Goal: Information Seeking & Learning: Learn about a topic

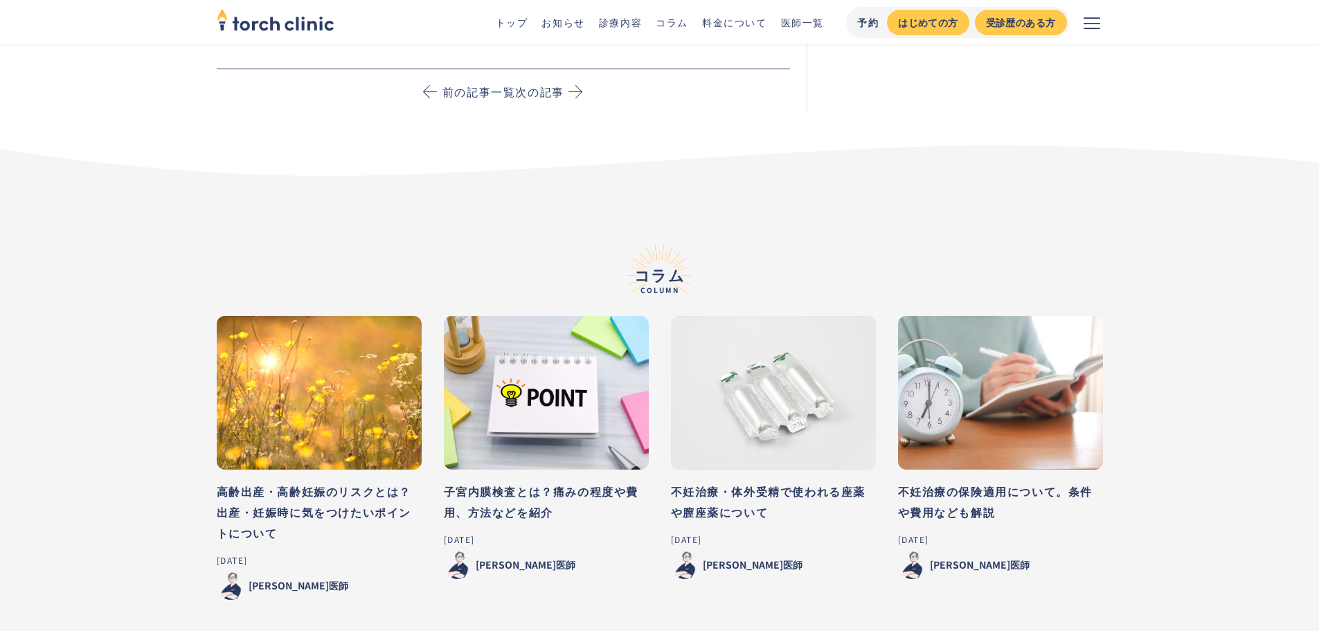
scroll to position [7132, 0]
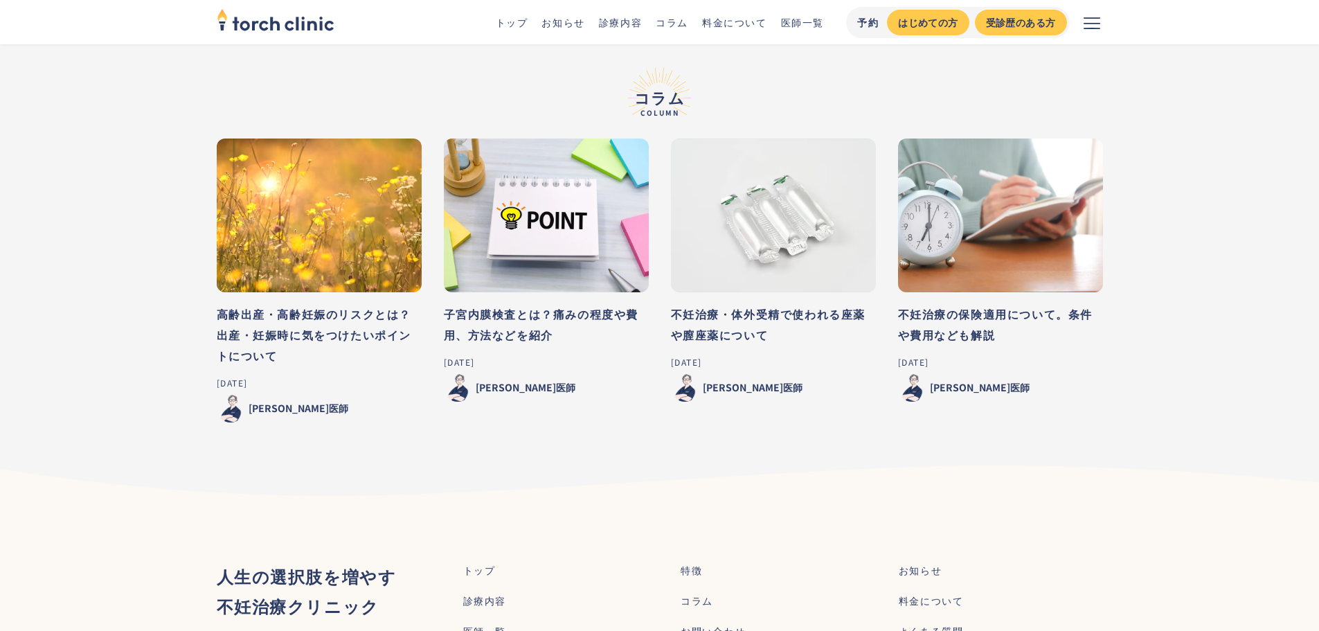
click at [298, 320] on h3 "高齢出産・高齢妊娠のリスクとは？出産・妊娠時に気をつけたいポイントについて" at bounding box center [319, 334] width 205 height 62
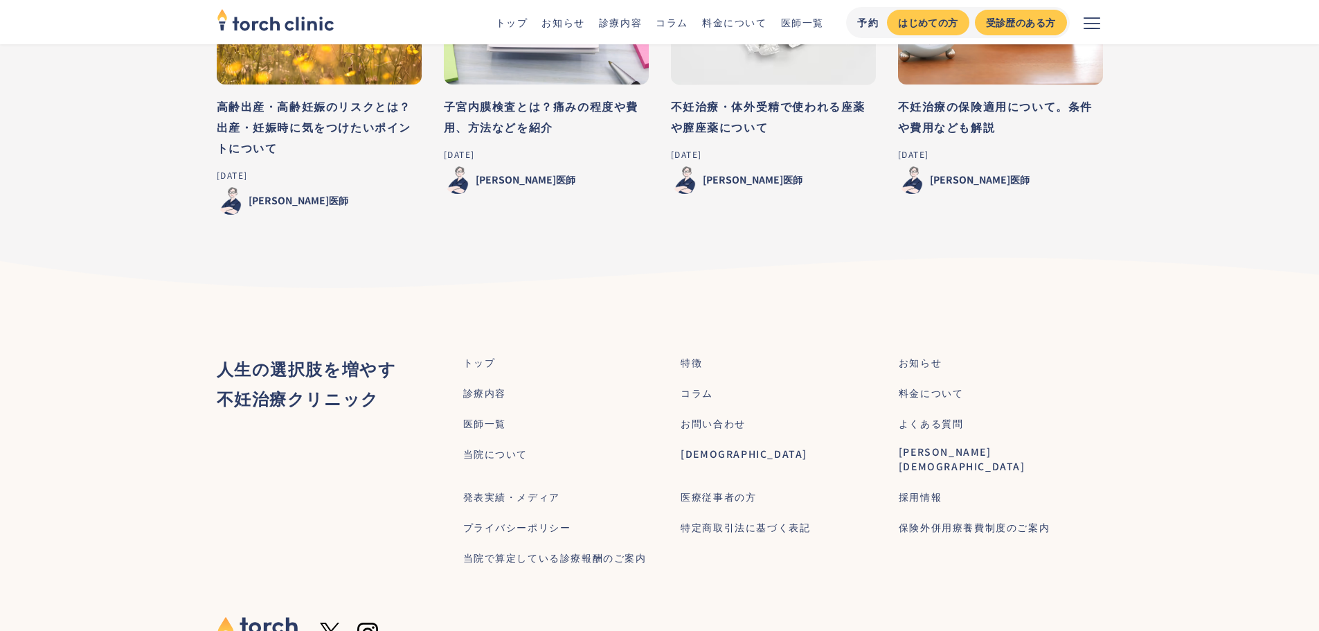
scroll to position [7394, 0]
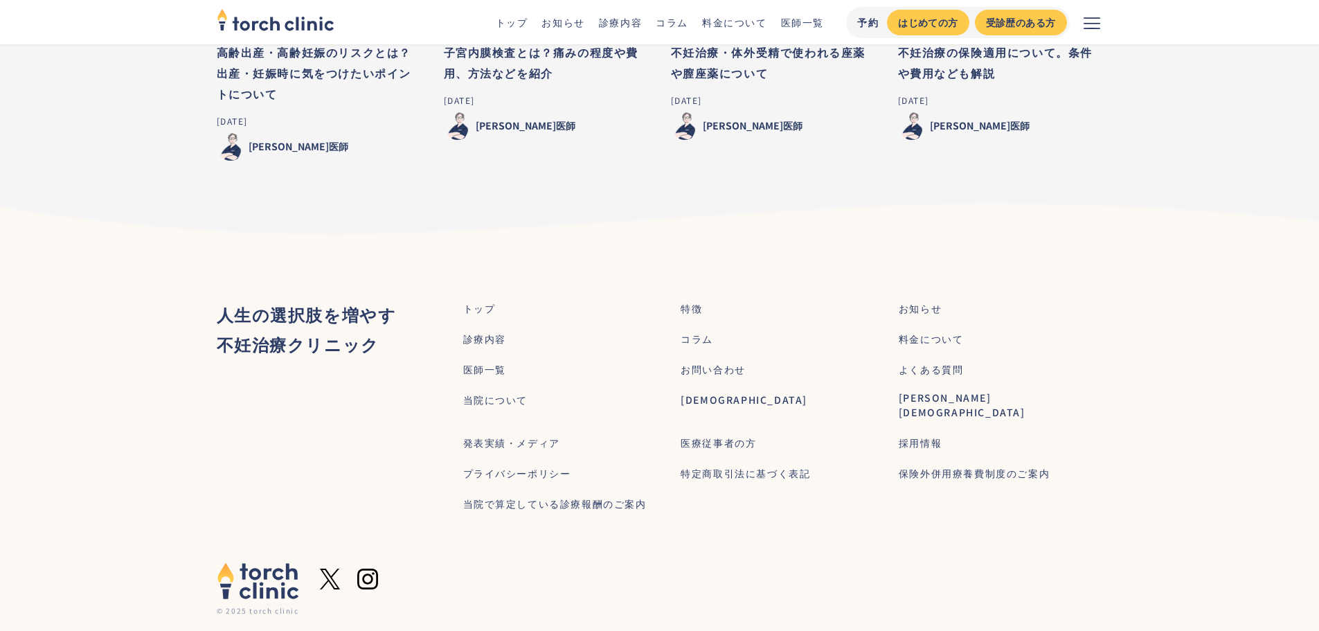
click at [493, 393] on div "当院について" at bounding box center [495, 400] width 65 height 15
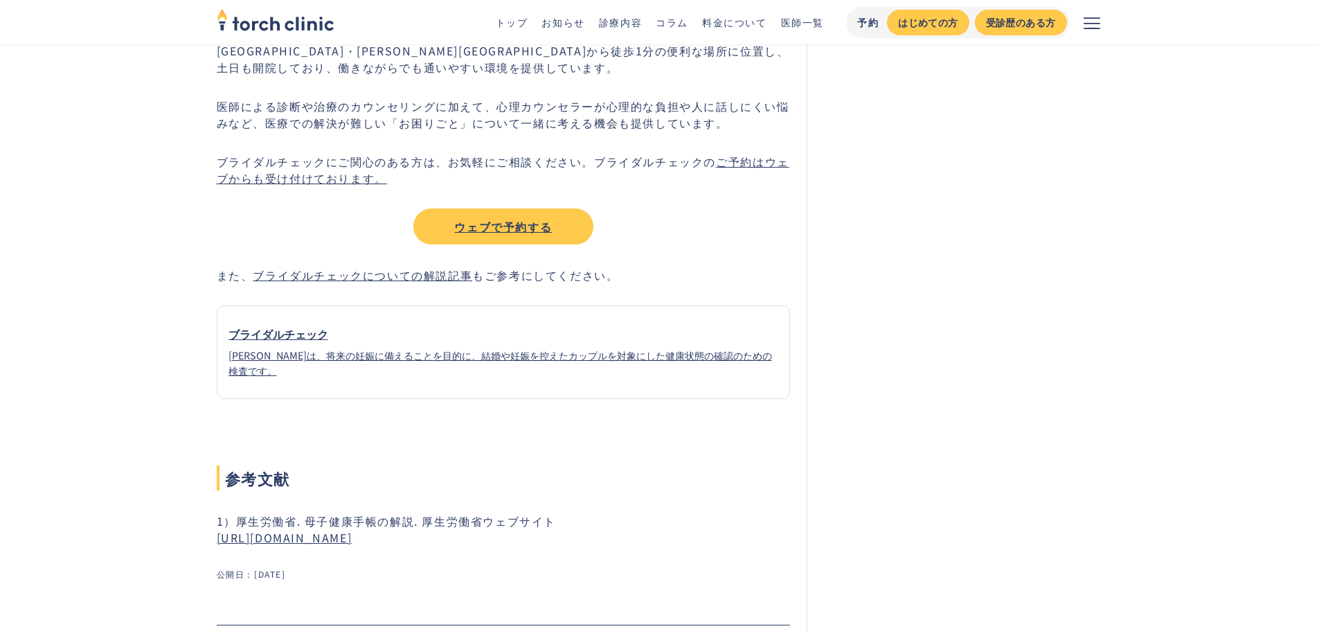
scroll to position [4916, 0]
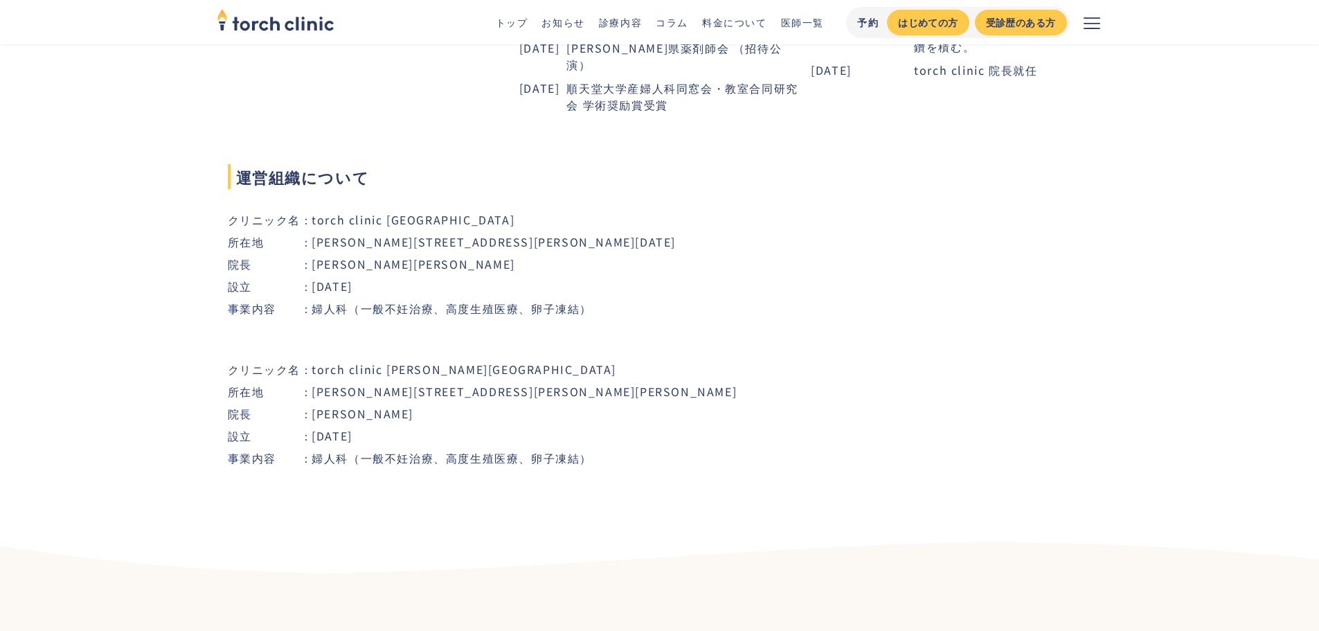
scroll to position [1385, 0]
